Goal: Task Accomplishment & Management: Use online tool/utility

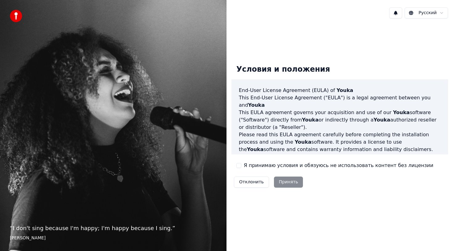
click at [241, 166] on button "Я принимаю условия и обязуюсь не использовать контент без лицензии" at bounding box center [238, 165] width 5 height 5
click at [282, 182] on button "Принять" at bounding box center [288, 182] width 29 height 11
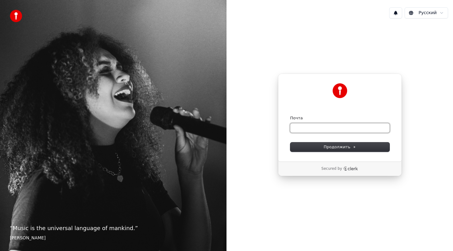
click at [324, 130] on input "Почта" at bounding box center [339, 128] width 99 height 9
type input "*"
click at [347, 146] on span "Продолжить" at bounding box center [339, 147] width 32 height 6
type input "**********"
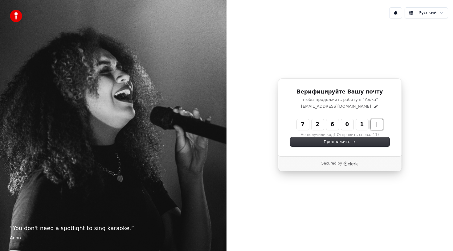
type input "******"
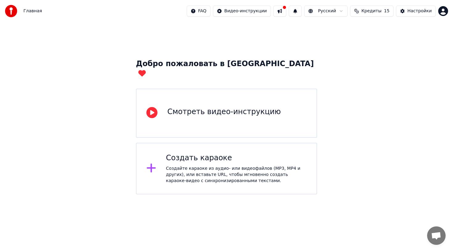
click at [278, 109] on div "Смотреть видео-инструкцию" at bounding box center [226, 113] width 181 height 49
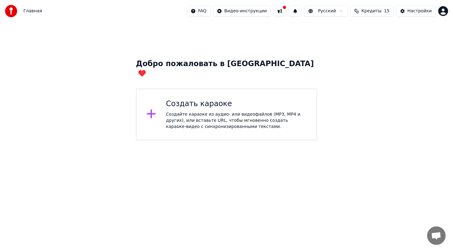
click at [160, 108] on div at bounding box center [153, 114] width 15 height 12
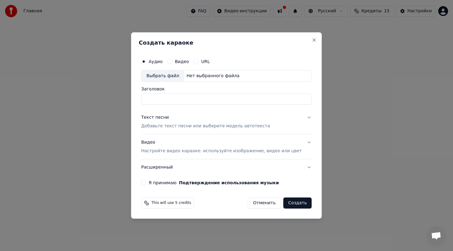
click at [178, 59] on div "Видео" at bounding box center [178, 61] width 22 height 5
click at [180, 63] on label "Видео" at bounding box center [182, 61] width 14 height 4
click at [172, 63] on button "Видео" at bounding box center [169, 61] width 5 height 5
click at [204, 75] on div "Нет выбранного файла" at bounding box center [213, 76] width 58 height 6
click at [164, 101] on input "Заголовок" at bounding box center [226, 99] width 170 height 11
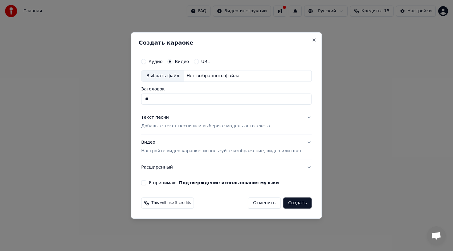
type input "*"
type input "**********"
click at [183, 126] on p "Добавьте текст песни или выберите модель автотекста" at bounding box center [205, 126] width 129 height 6
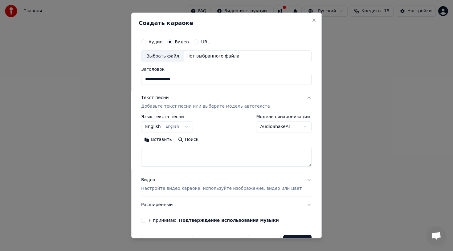
click at [193, 128] on button "English English" at bounding box center [167, 126] width 52 height 11
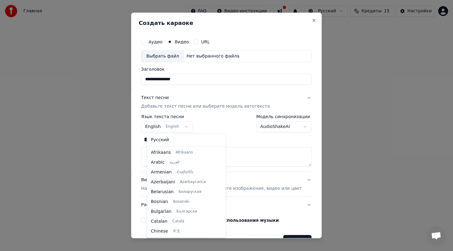
scroll to position [49, 0]
select select "**"
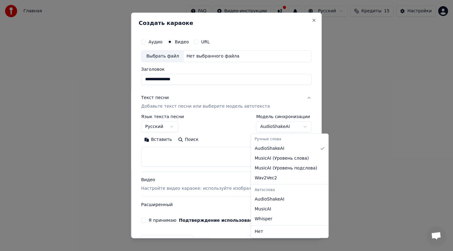
click at [284, 128] on body "**********" at bounding box center [226, 70] width 453 height 140
select select "**********"
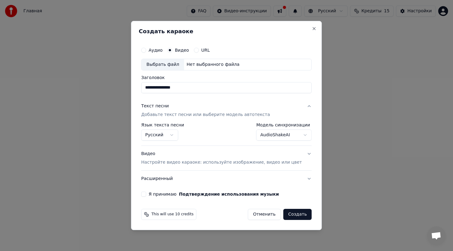
click at [195, 139] on div "**********" at bounding box center [226, 132] width 170 height 18
click at [198, 163] on p "Настройте видео караоке: используйте изображение, видео или цвет" at bounding box center [221, 163] width 160 height 6
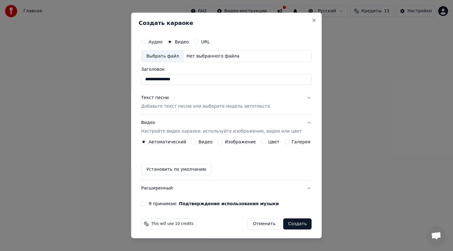
click at [205, 142] on label "Видео" at bounding box center [205, 142] width 14 height 4
click at [196, 142] on button "Видео" at bounding box center [193, 142] width 5 height 5
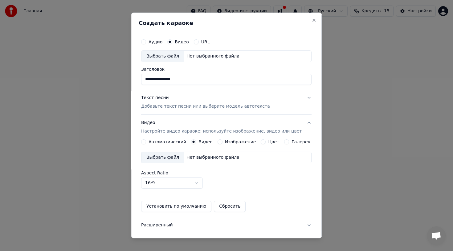
click at [230, 142] on label "Изображение" at bounding box center [240, 142] width 31 height 4
click at [222, 142] on button "Изображение" at bounding box center [219, 142] width 5 height 5
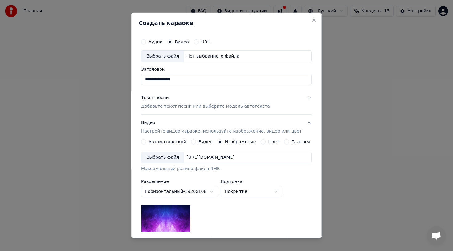
click at [208, 141] on label "Видео" at bounding box center [205, 142] width 14 height 4
click at [196, 141] on button "Видео" at bounding box center [193, 142] width 5 height 5
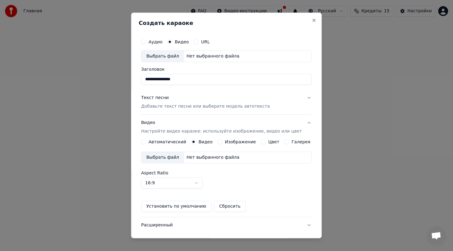
click at [182, 142] on label "Автоматический" at bounding box center [167, 142] width 38 height 4
click at [146, 142] on button "Автоматический" at bounding box center [143, 142] width 5 height 5
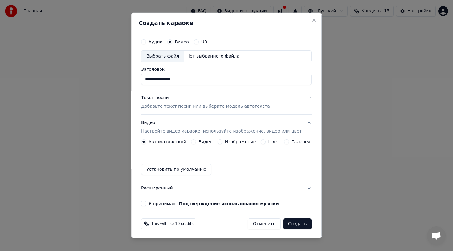
click at [146, 203] on button "Я принимаю Подтверждение использования музыки" at bounding box center [143, 203] width 5 height 5
click at [307, 97] on button "Текст песни Добавьте текст песни или выберите модель автотекста" at bounding box center [226, 102] width 170 height 25
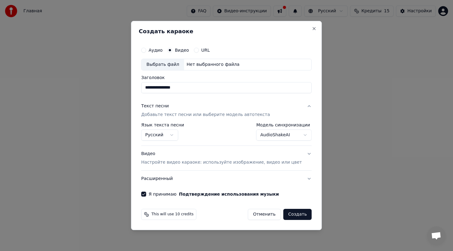
click at [178, 67] on div "Выбрать файл" at bounding box center [162, 64] width 43 height 11
type input "********"
click at [291, 216] on button "Создать" at bounding box center [297, 214] width 28 height 11
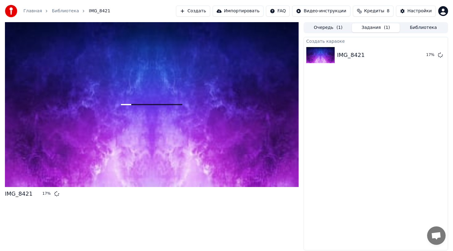
click at [380, 11] on span "Кредиты" at bounding box center [374, 11] width 20 height 6
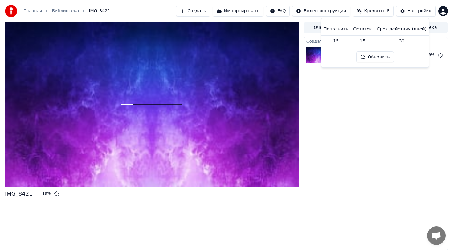
click at [371, 130] on div "Создать караоке IMG_8421 19 %" at bounding box center [375, 144] width 144 height 214
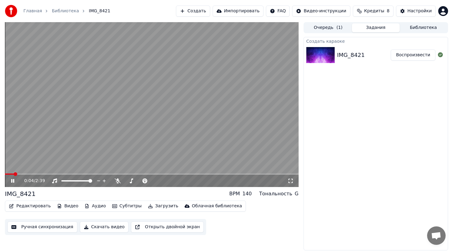
click at [28, 193] on div "IMG_8421" at bounding box center [20, 194] width 31 height 9
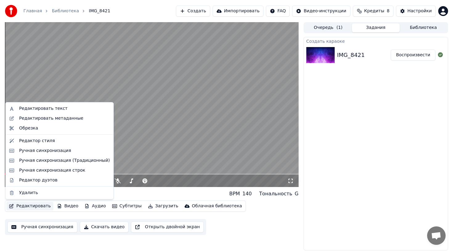
click at [28, 206] on button "Редактировать" at bounding box center [29, 206] width 47 height 9
click at [369, 159] on div "Создать караоке IMG_8421 Воспроизвести" at bounding box center [375, 144] width 144 height 214
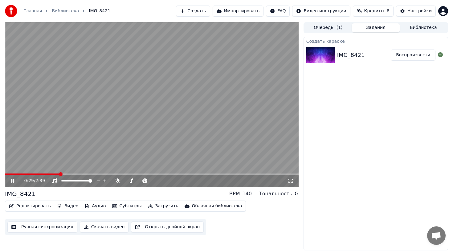
click at [149, 80] on video at bounding box center [152, 104] width 294 height 165
click at [34, 205] on button "Редактировать" at bounding box center [29, 206] width 47 height 9
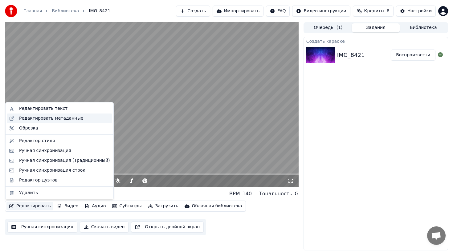
click at [59, 122] on div "Редактировать метаданные" at bounding box center [59, 119] width 105 height 10
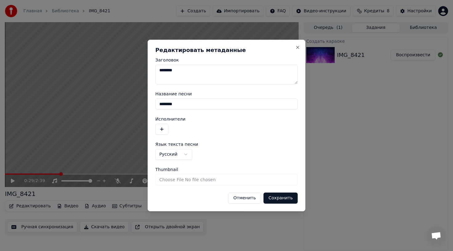
drag, startPoint x: 202, startPoint y: 67, endPoint x: 153, endPoint y: 70, distance: 49.6
click at [153, 70] on div "**********" at bounding box center [227, 126] width 158 height 172
type textarea "**********"
drag, startPoint x: 188, startPoint y: 101, endPoint x: 128, endPoint y: 101, distance: 59.8
click at [128, 101] on body "**********" at bounding box center [226, 125] width 453 height 251
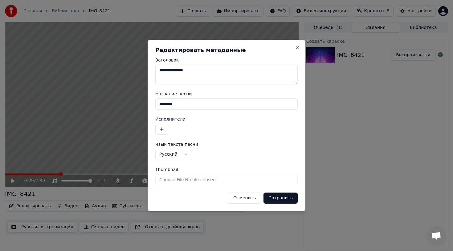
click at [185, 102] on input "********" at bounding box center [226, 104] width 142 height 11
drag, startPoint x: 185, startPoint y: 102, endPoint x: 167, endPoint y: 102, distance: 18.2
click at [167, 102] on input "********" at bounding box center [226, 104] width 142 height 11
type input "*"
type input "**********"
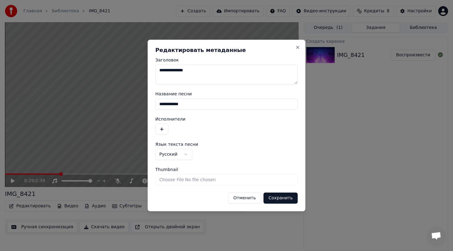
click at [182, 178] on input "Thumbnail" at bounding box center [226, 179] width 142 height 11
click at [183, 181] on input "Thumbnail" at bounding box center [226, 179] width 142 height 11
click at [161, 130] on button "button" at bounding box center [161, 129] width 13 height 11
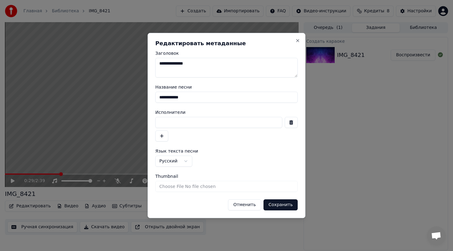
click at [218, 125] on input at bounding box center [218, 122] width 127 height 11
click at [286, 206] on button "Сохранить" at bounding box center [280, 205] width 34 height 11
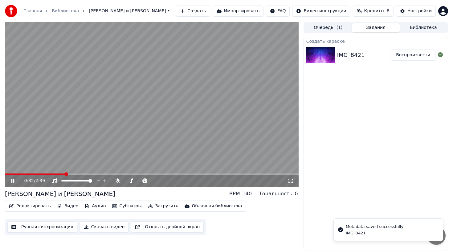
click at [146, 108] on video at bounding box center [152, 104] width 294 height 165
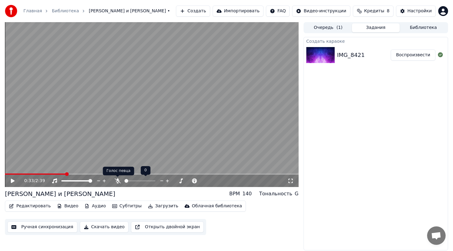
click at [118, 181] on icon at bounding box center [118, 181] width 6 height 5
click at [10, 183] on icon at bounding box center [17, 181] width 14 height 5
click at [5, 176] on span at bounding box center [7, 174] width 4 height 4
click at [27, 194] on div "Ирина и Иван" at bounding box center [60, 194] width 110 height 9
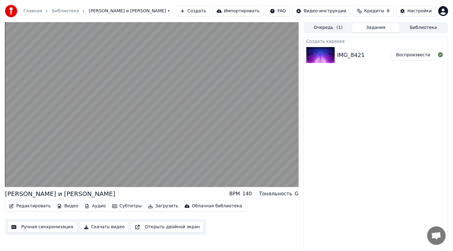
click at [31, 195] on div "Ирина и Иван" at bounding box center [60, 194] width 110 height 9
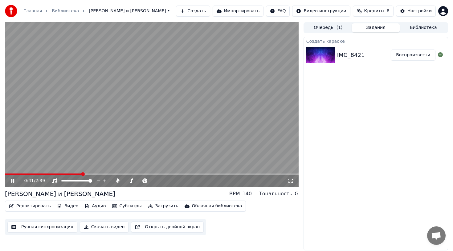
click at [11, 180] on icon at bounding box center [17, 181] width 14 height 5
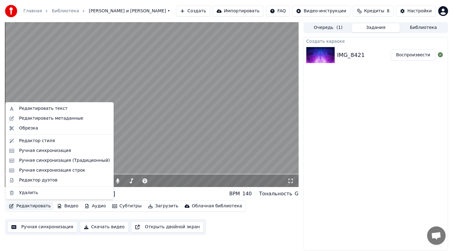
click at [30, 208] on button "Редактировать" at bounding box center [29, 206] width 47 height 9
click at [48, 108] on div "Редактировать текст" at bounding box center [43, 109] width 48 height 6
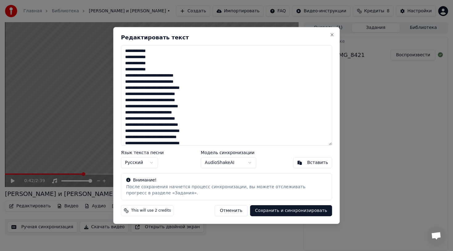
scroll to position [3, 0]
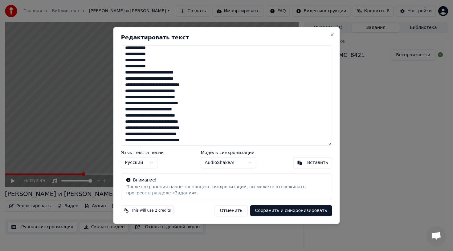
click at [152, 66] on textarea at bounding box center [226, 95] width 211 height 100
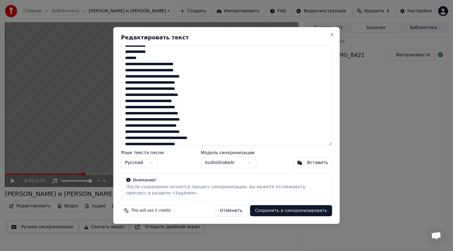
scroll to position [11, 0]
click at [147, 96] on textarea at bounding box center [226, 95] width 211 height 100
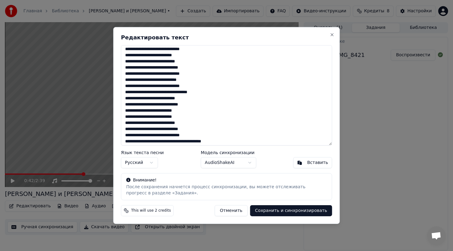
scroll to position [58, 0]
click at [134, 99] on textarea at bounding box center [226, 95] width 211 height 100
click at [149, 99] on textarea at bounding box center [226, 95] width 211 height 100
click at [175, 98] on textarea at bounding box center [226, 95] width 211 height 100
click at [236, 107] on textarea at bounding box center [226, 95] width 211 height 100
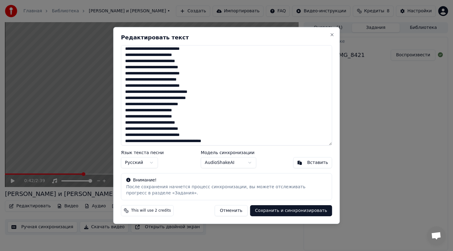
type textarea "**********"
click at [280, 213] on button "Сохранить и синхронизировать" at bounding box center [291, 210] width 82 height 11
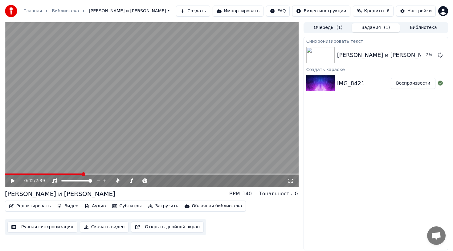
click at [10, 182] on div "0:42 / 2:39" at bounding box center [151, 181] width 289 height 6
click at [12, 181] on icon at bounding box center [13, 181] width 4 height 4
click at [13, 180] on icon at bounding box center [12, 181] width 3 height 4
click at [361, 54] on div "Ирина и Иван" at bounding box center [386, 55] width 99 height 9
click at [124, 97] on video at bounding box center [152, 104] width 294 height 165
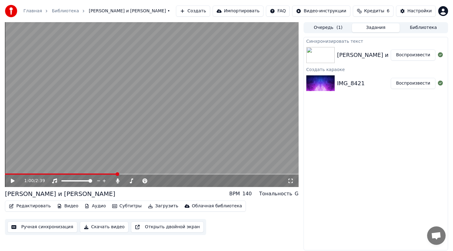
click at [351, 57] on div "Ирина и Иван" at bounding box center [386, 55] width 99 height 9
click at [351, 49] on div "Ирина и Иван Воспроизвести" at bounding box center [376, 55] width 144 height 21
click at [359, 49] on div "Ирина и Иван Воспроизвести" at bounding box center [376, 55] width 144 height 21
click at [414, 58] on button "Воспроизвести" at bounding box center [413, 55] width 45 height 11
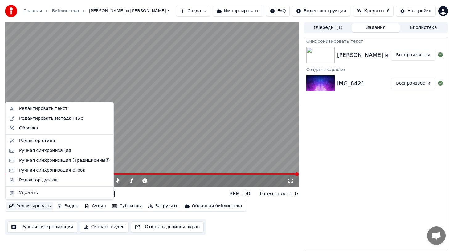
click at [29, 206] on button "Редактировать" at bounding box center [29, 206] width 47 height 9
click at [63, 109] on div "Редактировать текст" at bounding box center [64, 109] width 91 height 6
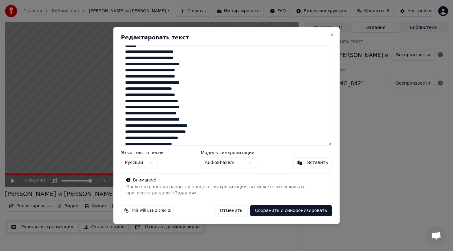
scroll to position [20, 0]
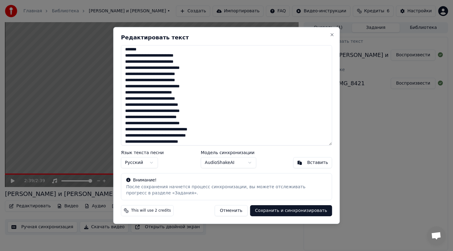
click at [140, 92] on textarea at bounding box center [226, 95] width 211 height 100
click at [147, 111] on textarea at bounding box center [226, 95] width 211 height 100
click at [158, 111] on textarea at bounding box center [226, 95] width 211 height 100
click at [160, 112] on textarea at bounding box center [226, 95] width 211 height 100
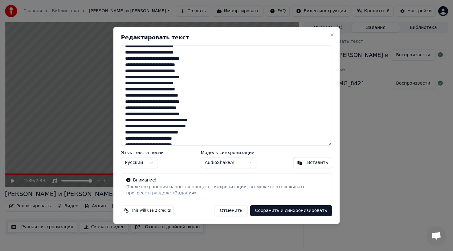
scroll to position [30, 0]
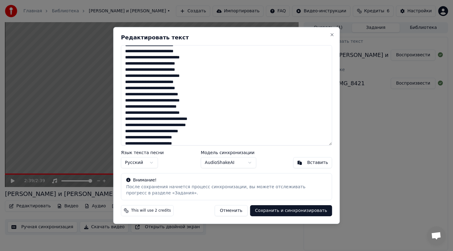
click at [209, 100] on textarea at bounding box center [226, 95] width 211 height 100
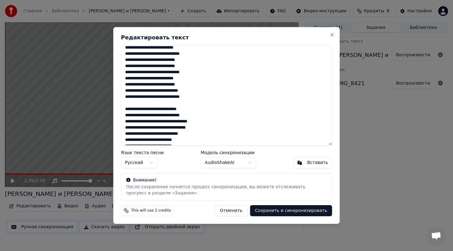
scroll to position [37, 0]
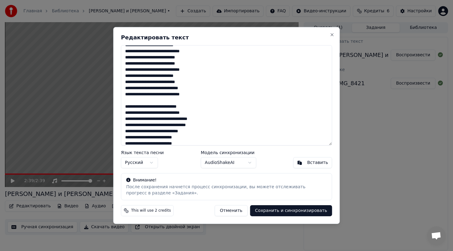
click at [193, 139] on textarea at bounding box center [226, 95] width 211 height 100
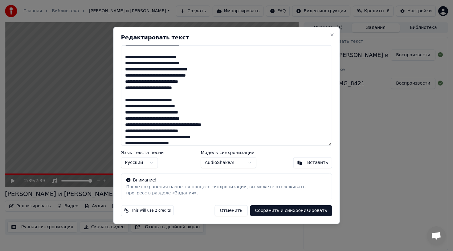
scroll to position [89, 0]
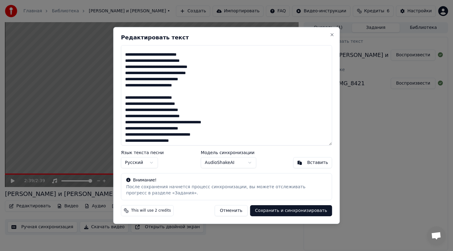
click at [140, 98] on textarea at bounding box center [226, 95] width 211 height 100
click at [225, 123] on textarea at bounding box center [226, 95] width 211 height 100
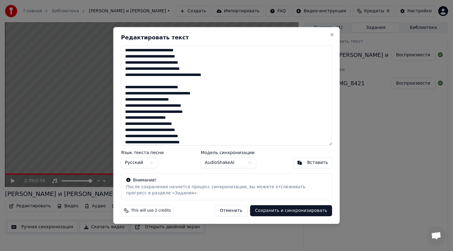
scroll to position [137, 0]
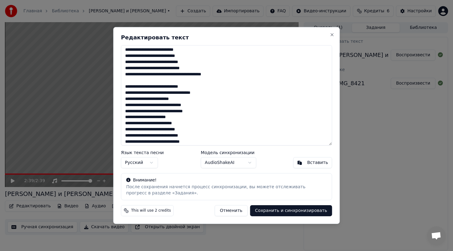
click at [192, 118] on textarea at bounding box center [226, 95] width 211 height 100
click at [140, 132] on textarea at bounding box center [226, 95] width 211 height 100
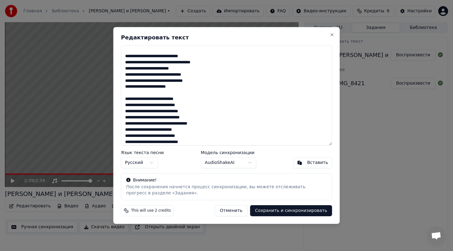
scroll to position [167, 0]
click at [141, 131] on textarea at bounding box center [226, 95] width 211 height 100
click at [209, 118] on textarea at bounding box center [226, 95] width 211 height 100
drag, startPoint x: 162, startPoint y: 119, endPoint x: 147, endPoint y: 119, distance: 15.4
click at [147, 119] on textarea at bounding box center [226, 95] width 211 height 100
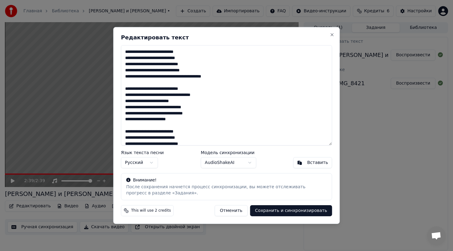
scroll to position [125, 0]
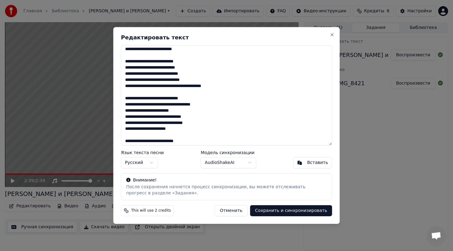
drag, startPoint x: 162, startPoint y: 80, endPoint x: 147, endPoint y: 80, distance: 14.8
click at [147, 80] on textarea at bounding box center [226, 95] width 211 height 100
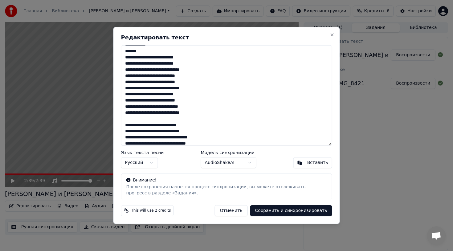
scroll to position [18, 0]
click at [205, 88] on textarea at bounding box center [226, 95] width 211 height 100
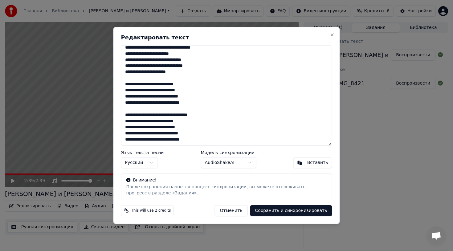
scroll to position [188, 0]
click at [148, 141] on textarea at bounding box center [226, 95] width 211 height 100
click at [160, 141] on textarea at bounding box center [226, 95] width 211 height 100
click at [245, 136] on textarea at bounding box center [226, 95] width 211 height 100
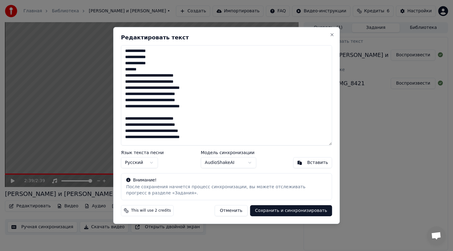
scroll to position [188, 0]
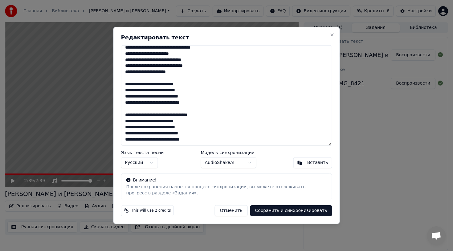
drag, startPoint x: 125, startPoint y: 51, endPoint x: 194, endPoint y: 219, distance: 182.5
click at [194, 219] on div "Редактировать текст Язык текста песни Русский Модель синхронизации AudioShakeAI…" at bounding box center [226, 125] width 226 height 197
click at [237, 211] on button "Отменить" at bounding box center [231, 210] width 33 height 11
type textarea "**********"
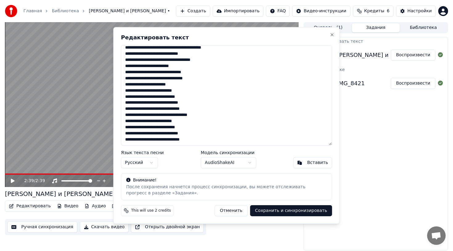
scroll to position [151, 0]
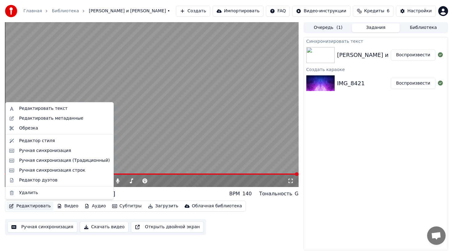
click at [39, 207] on button "Редактировать" at bounding box center [29, 206] width 47 height 9
click at [44, 118] on div "Редактировать метаданные" at bounding box center [51, 119] width 64 height 6
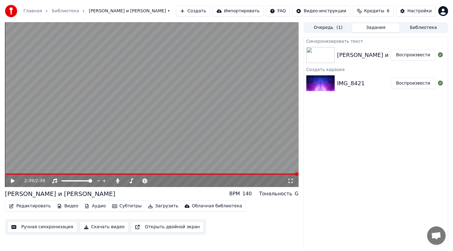
click at [30, 207] on button "Редактировать" at bounding box center [29, 206] width 47 height 9
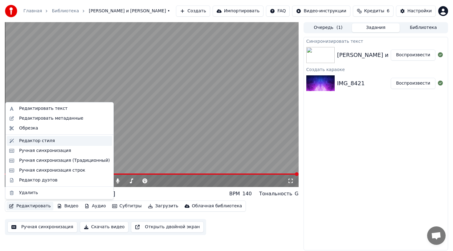
click at [48, 142] on div "Редактор стиля" at bounding box center [37, 141] width 36 height 6
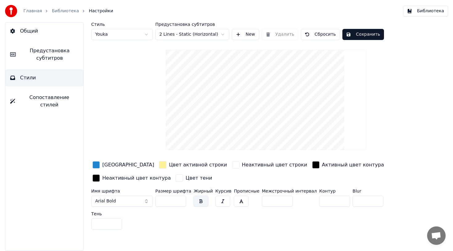
click at [98, 165] on div "button" at bounding box center [95, 164] width 7 height 7
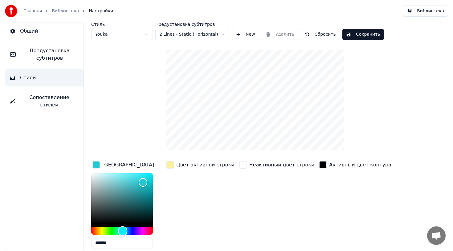
type input "*******"
drag, startPoint x: 127, startPoint y: 230, endPoint x: 122, endPoint y: 230, distance: 4.6
click at [122, 230] on div "Hue" at bounding box center [123, 232] width 10 height 10
click at [168, 168] on div "button" at bounding box center [169, 164] width 7 height 7
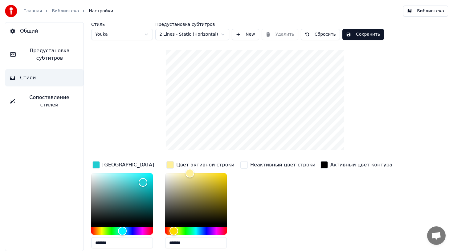
click at [122, 165] on div "Цвет заливки" at bounding box center [128, 164] width 52 height 7
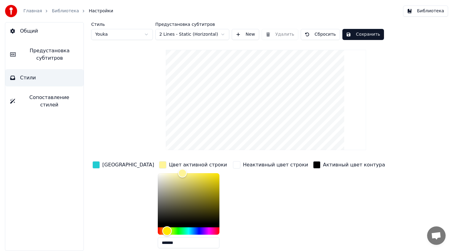
type input "*******"
click at [162, 229] on div "Hue" at bounding box center [167, 232] width 10 height 10
click at [101, 164] on div "Цвет заливки" at bounding box center [123, 165] width 64 height 10
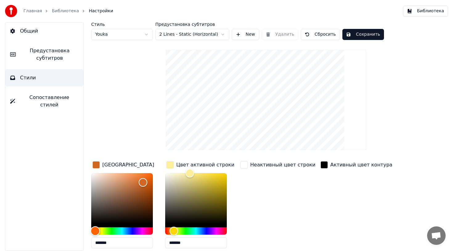
drag, startPoint x: 123, startPoint y: 230, endPoint x: 95, endPoint y: 230, distance: 27.7
click at [95, 230] on div "Hue" at bounding box center [96, 232] width 10 height 10
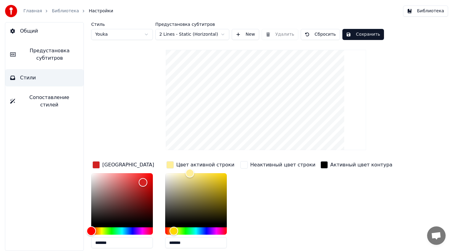
drag, startPoint x: 97, startPoint y: 231, endPoint x: 91, endPoint y: 232, distance: 5.6
click at [91, 232] on div "Hue" at bounding box center [92, 232] width 10 height 10
type input "*******"
drag, startPoint x: 143, startPoint y: 181, endPoint x: 144, endPoint y: 206, distance: 24.3
click at [144, 206] on div "Color" at bounding box center [144, 206] width 10 height 10
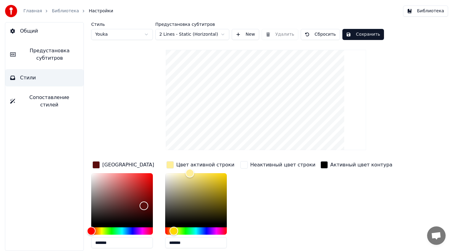
click at [320, 165] on div "button" at bounding box center [323, 164] width 7 height 7
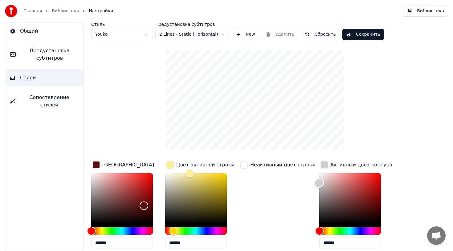
type input "*******"
drag, startPoint x: 310, startPoint y: 225, endPoint x: 301, endPoint y: 158, distance: 67.1
click at [301, 158] on div "Стиль Youka Предустановка субтитров 2 Lines - Static (Horizontal) New Удалить С…" at bounding box center [265, 168] width 349 height 293
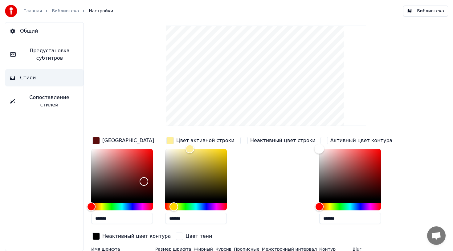
scroll to position [40, 0]
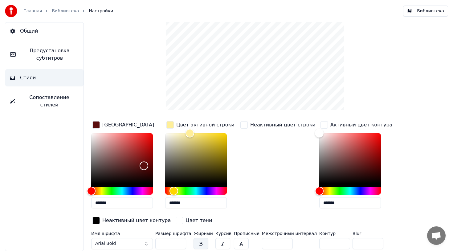
click at [322, 242] on input "*" at bounding box center [334, 243] width 31 height 11
type input "*"
click at [394, 206] on div "Цвет заливки ******* Цвет активной строки ******* Неактивный цвет строки Активн…" at bounding box center [249, 173] width 317 height 107
click at [329, 246] on input "*" at bounding box center [334, 243] width 31 height 11
type input "*"
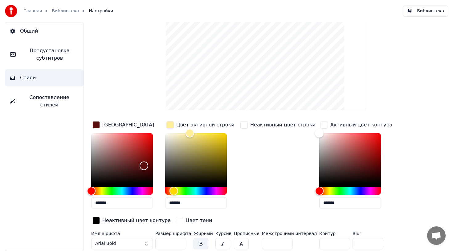
type input "*"
click at [170, 128] on div "button" at bounding box center [169, 124] width 7 height 7
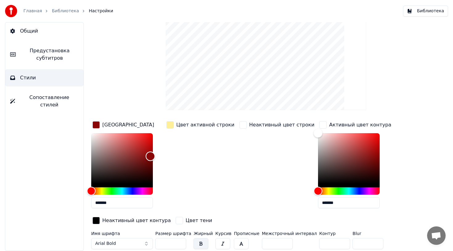
type input "*******"
drag, startPoint x: 143, startPoint y: 166, endPoint x: 151, endPoint y: 155, distance: 13.3
click at [151, 155] on div "Color" at bounding box center [151, 156] width 10 height 10
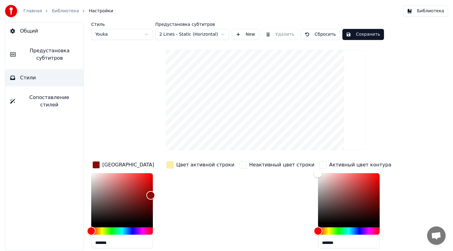
click at [361, 34] on button "Сохранить" at bounding box center [363, 34] width 42 height 11
click at [353, 35] on button "Готово" at bounding box center [358, 34] width 33 height 11
click at [344, 35] on button "Сохранить" at bounding box center [363, 34] width 42 height 11
click at [344, 35] on button "Готово" at bounding box center [358, 34] width 33 height 11
click at [94, 10] on span "Настройки" at bounding box center [101, 11] width 24 height 6
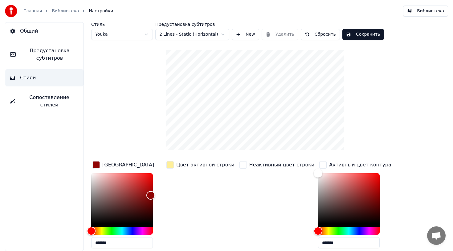
click at [60, 10] on link "Библиотека" at bounding box center [65, 11] width 27 height 6
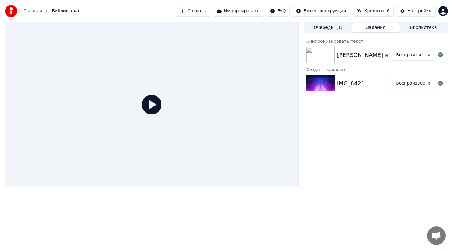
click at [160, 98] on icon at bounding box center [152, 105] width 20 height 20
click at [360, 51] on div "Ирина и Иван" at bounding box center [386, 55] width 99 height 9
click at [422, 55] on button "Воспроизвести" at bounding box center [413, 55] width 45 height 11
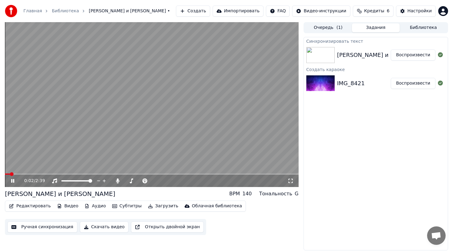
click at [20, 196] on div "Ирина и Иван" at bounding box center [60, 194] width 110 height 9
click at [28, 193] on div "Ирина и Иван" at bounding box center [60, 194] width 110 height 9
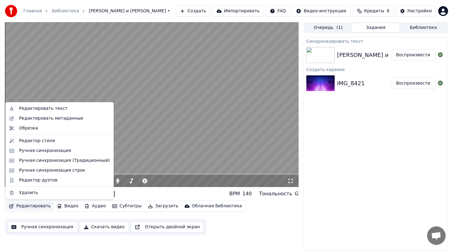
click at [29, 205] on button "Редактировать" at bounding box center [29, 206] width 47 height 9
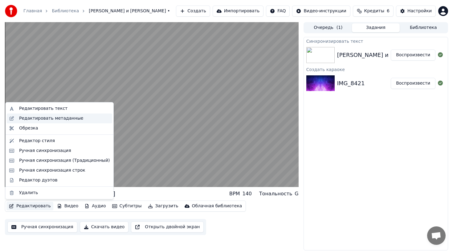
click at [54, 120] on div "Редактировать метаданные" at bounding box center [51, 119] width 64 height 6
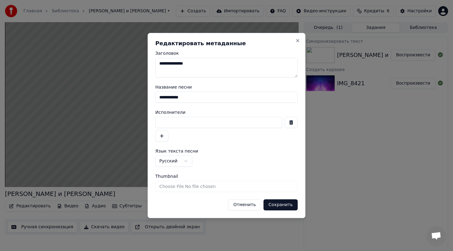
drag, startPoint x: 192, startPoint y: 93, endPoint x: 208, endPoint y: 101, distance: 17.8
click at [208, 101] on input "**********" at bounding box center [226, 97] width 142 height 11
type input "*******"
click at [280, 207] on button "Сохранить" at bounding box center [280, 205] width 34 height 11
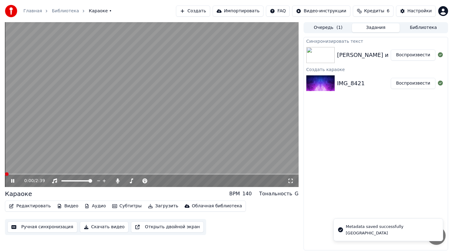
click at [5, 174] on span at bounding box center [7, 174] width 4 height 4
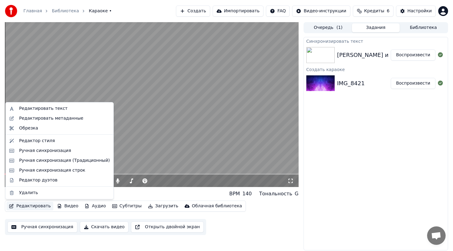
click at [26, 207] on button "Редактировать" at bounding box center [29, 206] width 47 height 9
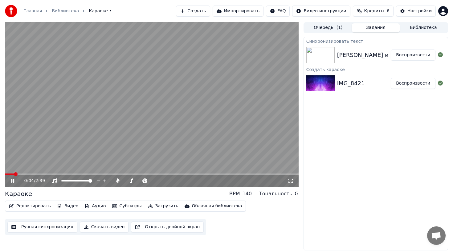
click at [134, 194] on div "Караоке BPM 140 Тональность G" at bounding box center [152, 194] width 294 height 9
click at [13, 181] on icon at bounding box center [17, 181] width 14 height 5
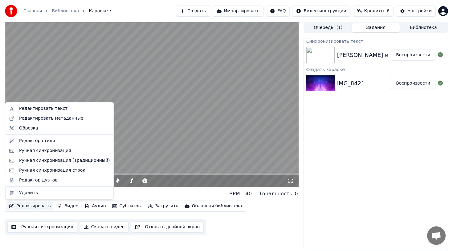
click at [21, 205] on button "Редактировать" at bounding box center [29, 206] width 47 height 9
click at [39, 142] on div "Редактор стиля" at bounding box center [37, 141] width 36 height 6
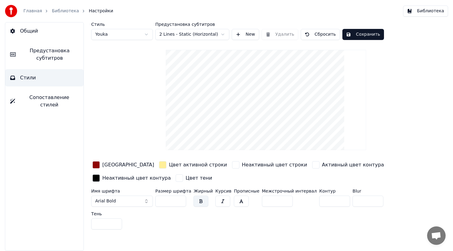
click at [50, 53] on span "Предустановка субтитров" at bounding box center [50, 54] width 58 height 15
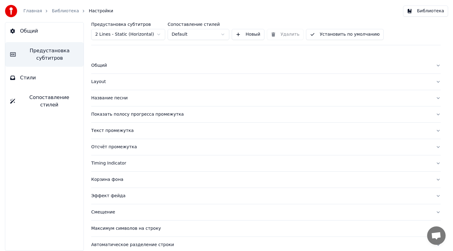
click at [34, 34] on span "Общий" at bounding box center [29, 30] width 18 height 7
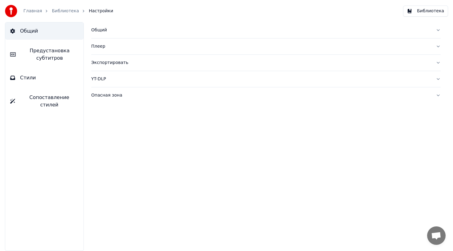
click at [158, 29] on div "Общий" at bounding box center [260, 30] width 339 height 6
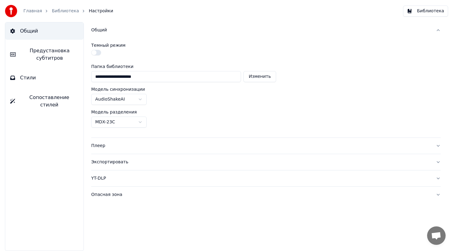
click at [37, 75] on button "Стили" at bounding box center [44, 77] width 78 height 17
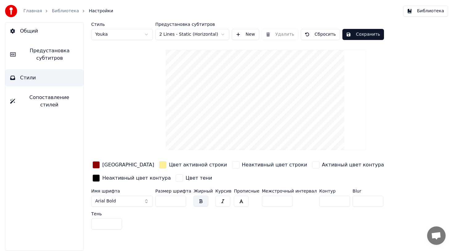
click at [47, 98] on span "Сопоставление стилей" at bounding box center [49, 101] width 59 height 15
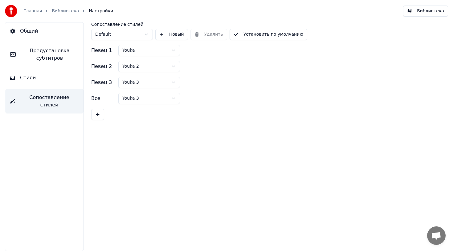
click at [53, 79] on button "Стили" at bounding box center [44, 77] width 78 height 17
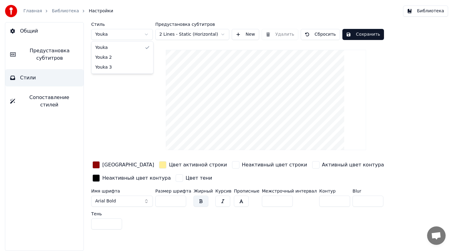
click at [141, 36] on html "Главная Библиотека Настройки Библиотека Общий Предустановка субтитров Стили Соп…" at bounding box center [226, 125] width 453 height 251
click at [192, 37] on html "Главная Библиотека Настройки Библиотека Общий Предустановка субтитров Стили Соп…" at bounding box center [226, 125] width 453 height 251
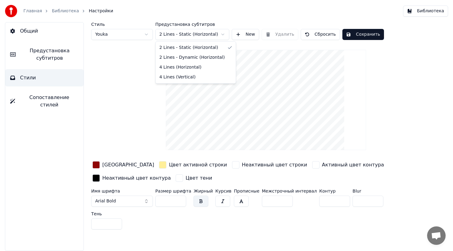
click at [192, 37] on html "Главная Библиотека Настройки Библиотека Общий Предустановка субтитров Стили Соп…" at bounding box center [226, 125] width 453 height 251
click at [63, 11] on link "Библиотека" at bounding box center [65, 11] width 27 height 6
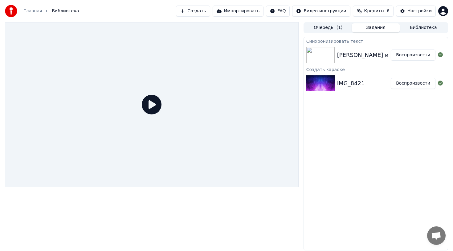
click at [424, 56] on button "Воспроизвести" at bounding box center [413, 55] width 45 height 11
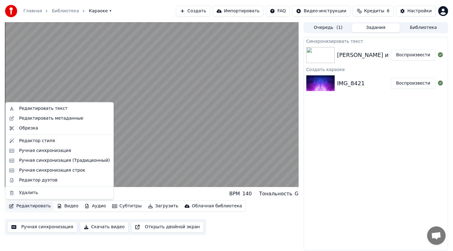
click at [34, 206] on button "Редактировать" at bounding box center [29, 206] width 47 height 9
click at [63, 110] on div "Редактировать текст" at bounding box center [64, 109] width 91 height 6
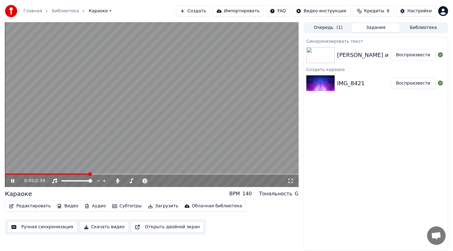
click at [252, 12] on button "Импортировать" at bounding box center [238, 11] width 51 height 11
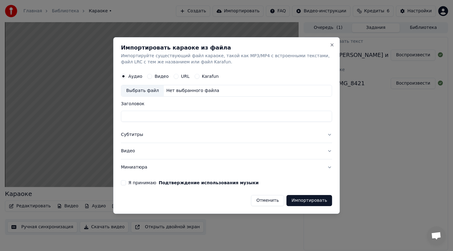
click at [161, 77] on label "Видео" at bounding box center [162, 76] width 14 height 4
click at [152, 77] on button "Видео" at bounding box center [149, 76] width 5 height 5
click at [178, 137] on button "Субтитры" at bounding box center [226, 135] width 211 height 16
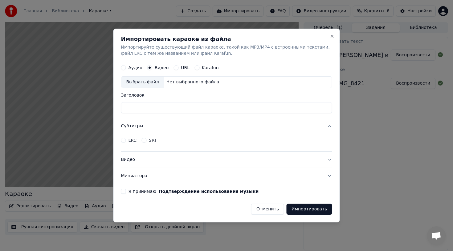
click at [177, 128] on button "Субтитры" at bounding box center [226, 126] width 211 height 16
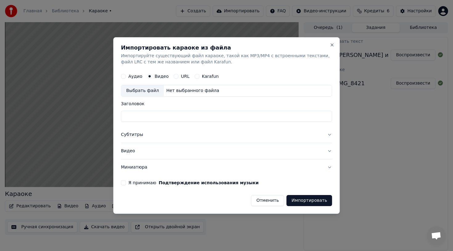
click at [175, 119] on input "Заголовок" at bounding box center [226, 116] width 211 height 11
type input "**********"
click at [135, 184] on label "Я принимаю Подтверждение использования музыки" at bounding box center [193, 183] width 130 height 4
click at [126, 184] on button "Я принимаю Подтверждение использования музыки" at bounding box center [123, 182] width 5 height 5
click at [331, 151] on button "Видео" at bounding box center [226, 151] width 211 height 16
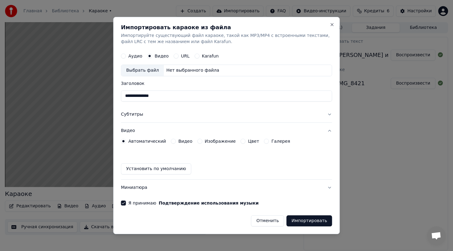
click at [331, 129] on button "Видео" at bounding box center [226, 131] width 211 height 16
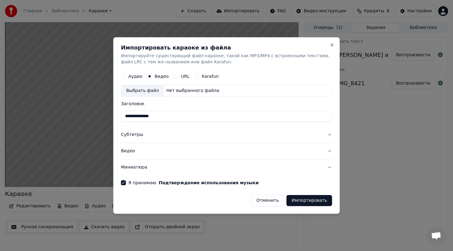
click at [315, 203] on button "Импортировать" at bounding box center [309, 200] width 46 height 11
click at [309, 200] on button "Импортировать" at bounding box center [309, 200] width 46 height 11
click at [300, 201] on button "Импортировать" at bounding box center [309, 200] width 46 height 11
click at [301, 201] on button "Импортировать" at bounding box center [309, 200] width 46 height 11
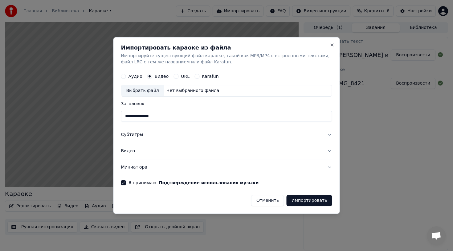
click at [180, 94] on div "Выбрать файл Нет выбранного файла" at bounding box center [226, 91] width 211 height 12
click at [331, 45] on button "Close" at bounding box center [332, 45] width 5 height 5
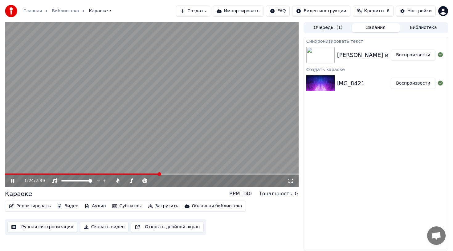
click at [150, 207] on button "Загрузить" at bounding box center [162, 206] width 35 height 9
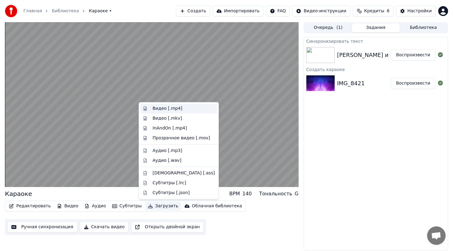
click at [180, 107] on div "Видео [.mp4]" at bounding box center [183, 109] width 62 height 6
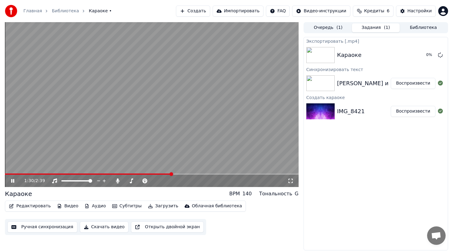
click at [318, 30] on button "Очередь ( 1 )" at bounding box center [327, 27] width 47 height 9
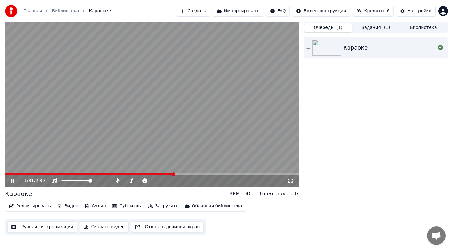
click at [365, 26] on button "Задания ( 1 )" at bounding box center [375, 27] width 47 height 9
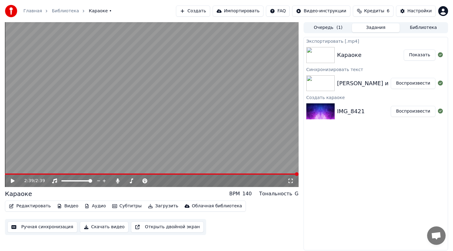
click at [423, 57] on button "Показать" at bounding box center [419, 55] width 32 height 11
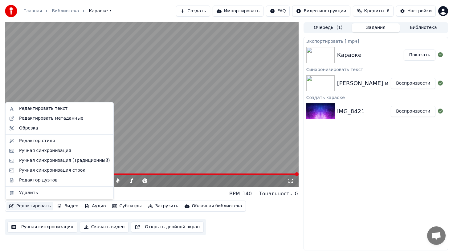
click at [33, 205] on button "Редактировать" at bounding box center [29, 206] width 47 height 9
click at [54, 113] on div "Редактировать текст" at bounding box center [59, 109] width 105 height 10
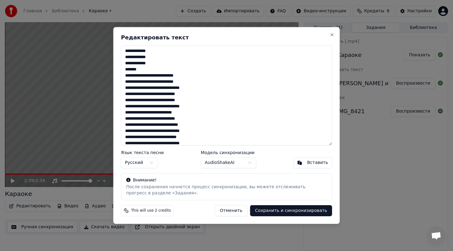
scroll to position [151, 0]
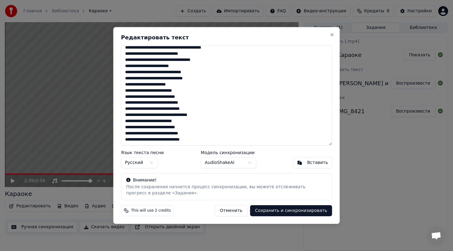
drag, startPoint x: 124, startPoint y: 50, endPoint x: 246, endPoint y: 257, distance: 240.1
click at [246, 251] on html "Главная Библиотека Караоке • Создать Импортировать FAQ Видео-инструкции Кредиты…" at bounding box center [226, 125] width 453 height 251
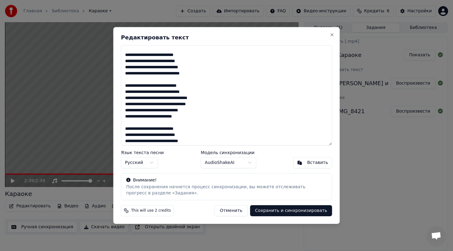
scroll to position [0, 0]
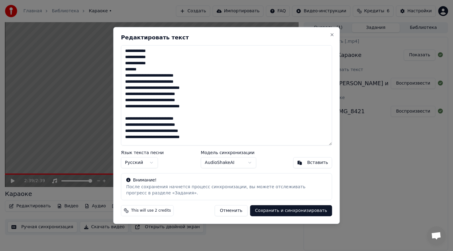
drag, startPoint x: 140, startPoint y: 71, endPoint x: 121, endPoint y: 71, distance: 19.1
click at [121, 71] on textarea at bounding box center [226, 95] width 211 height 100
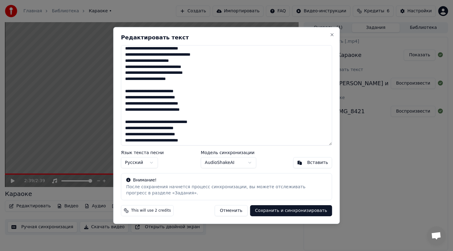
scroll to position [188, 0]
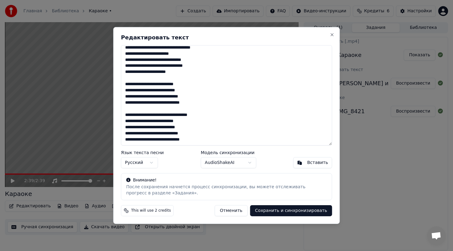
type textarea "**********"
click at [281, 212] on button "Сохранить и синхронизировать" at bounding box center [291, 210] width 82 height 11
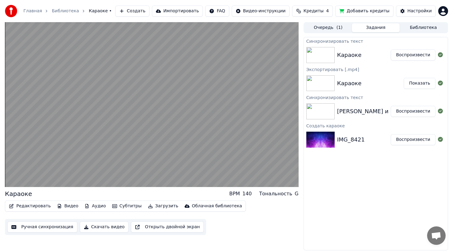
click at [281, 212] on div "Редактировать Видео Аудио Субтитры Загрузить Облачная библиотека Ручная синхрон…" at bounding box center [152, 218] width 294 height 34
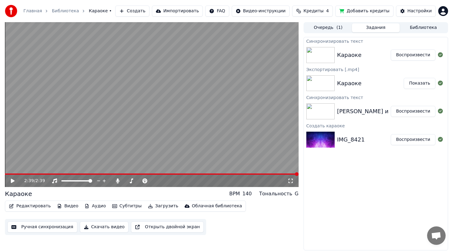
click at [26, 206] on button "Редактировать" at bounding box center [29, 206] width 47 height 9
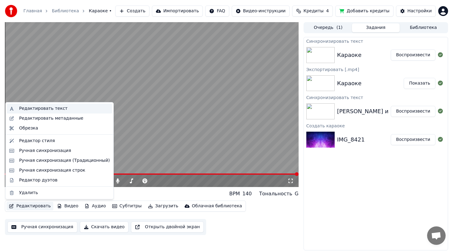
click at [65, 108] on div "Редактировать текст" at bounding box center [64, 109] width 91 height 6
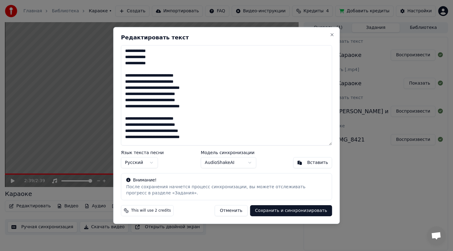
click at [182, 95] on textarea at bounding box center [226, 95] width 211 height 100
click at [161, 101] on textarea at bounding box center [226, 95] width 211 height 100
click at [187, 101] on textarea at bounding box center [226, 95] width 211 height 100
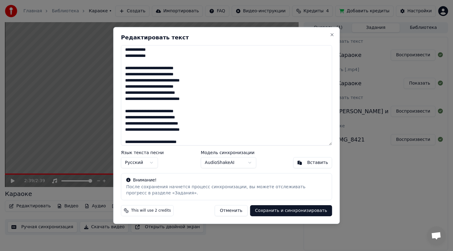
scroll to position [7, 0]
click at [154, 124] on textarea at bounding box center [226, 95] width 211 height 100
click at [164, 124] on textarea at bounding box center [226, 95] width 211 height 100
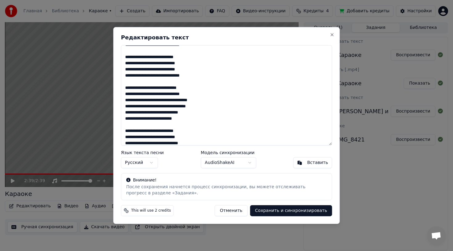
scroll to position [67, 0]
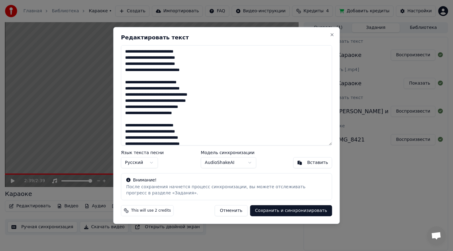
drag, startPoint x: 160, startPoint y: 100, endPoint x: 151, endPoint y: 100, distance: 9.2
click at [151, 100] on textarea at bounding box center [226, 95] width 211 height 100
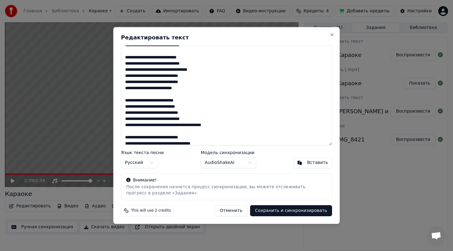
scroll to position [97, 0]
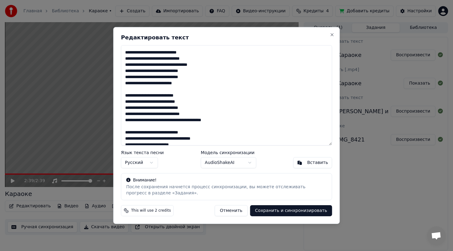
click at [156, 108] on textarea at bounding box center [226, 95] width 211 height 100
click at [164, 110] on textarea at bounding box center [226, 95] width 211 height 100
click at [227, 165] on body "Главная Библиотека Караоке • Создать Импортировать FAQ Видео-инструкции Кредиты…" at bounding box center [226, 125] width 453 height 251
click at [177, 163] on body "Главная Библиотека Караоке • Создать Импортировать FAQ Видео-инструкции Кредиты…" at bounding box center [226, 125] width 453 height 251
click at [211, 116] on textarea at bounding box center [226, 95] width 211 height 100
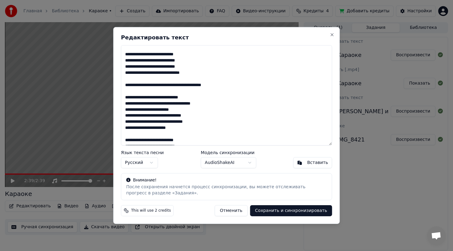
scroll to position [125, 0]
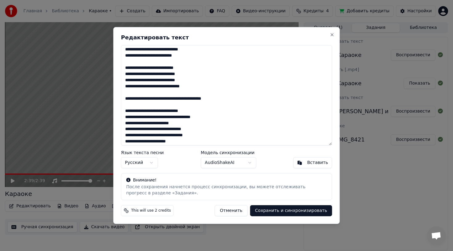
click at [159, 117] on textarea at bounding box center [226, 95] width 211 height 100
click at [175, 119] on textarea at bounding box center [226, 95] width 211 height 100
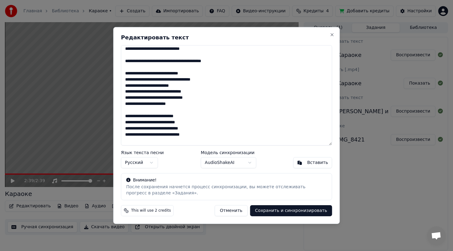
scroll to position [164, 0]
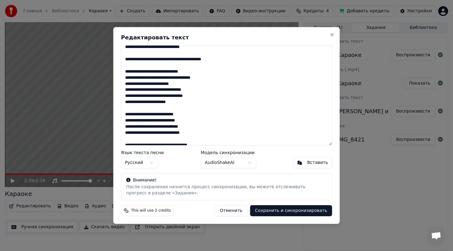
click at [155, 128] on textarea at bounding box center [226, 95] width 211 height 100
click at [164, 127] on textarea at bounding box center [226, 95] width 211 height 100
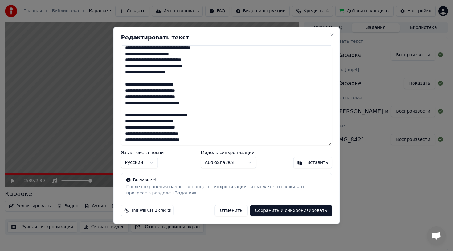
scroll to position [194, 0]
click at [156, 135] on textarea at bounding box center [226, 95] width 211 height 100
click at [164, 134] on textarea at bounding box center [226, 95] width 211 height 100
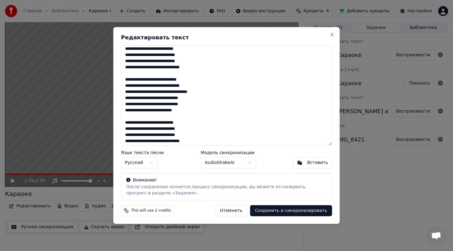
scroll to position [0, 0]
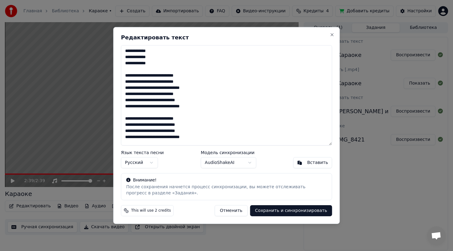
click at [196, 90] on textarea at bounding box center [226, 95] width 211 height 100
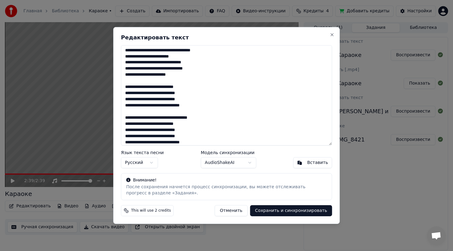
scroll to position [194, 0]
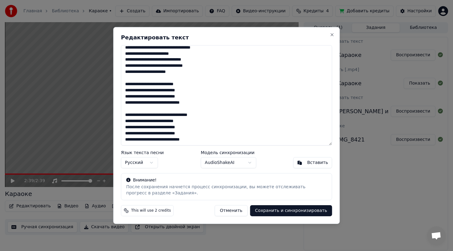
type textarea "**********"
click at [290, 211] on button "Сохранить и синхронизировать" at bounding box center [291, 210] width 82 height 11
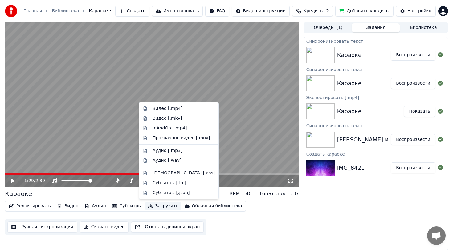
click at [151, 208] on button "Загрузить" at bounding box center [162, 206] width 35 height 9
click at [179, 109] on div "Видео [.mp4]" at bounding box center [167, 109] width 30 height 6
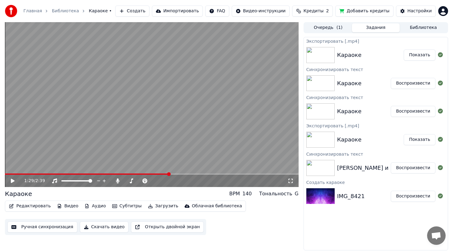
click at [422, 53] on button "Показать" at bounding box center [419, 55] width 32 height 11
